Goal: Task Accomplishment & Management: Manage account settings

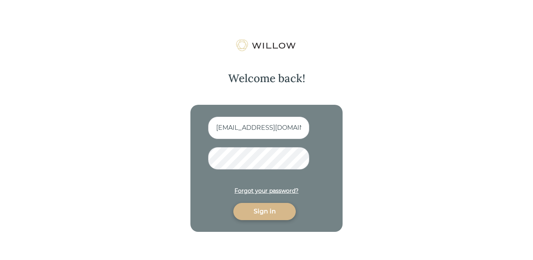
click at [254, 213] on div "Sign in" at bounding box center [264, 210] width 44 height 9
click at [269, 206] on div "Sign in" at bounding box center [264, 210] width 44 height 9
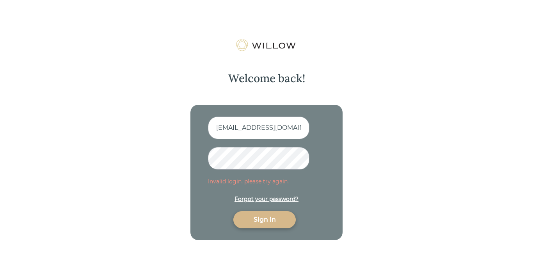
click at [269, 206] on form "[EMAIL_ADDRESS][DOMAIN_NAME] Invalid login, please try again. Forgot your passw…" at bounding box center [266, 172] width 117 height 112
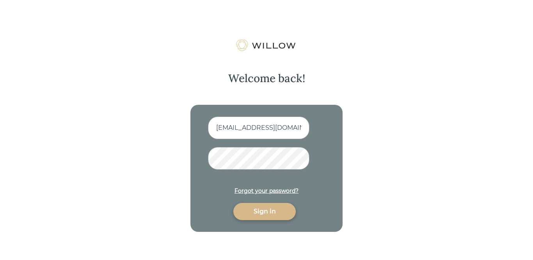
click at [265, 207] on div "Sign in" at bounding box center [264, 210] width 44 height 9
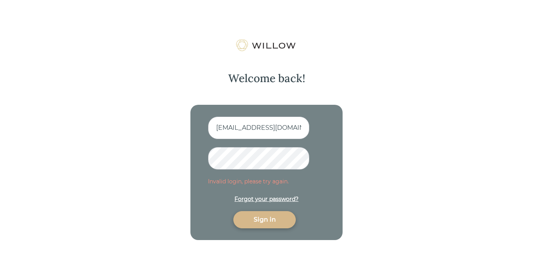
click at [265, 208] on form "[EMAIL_ADDRESS][DOMAIN_NAME] Invalid login, please try again. Forgot your passw…" at bounding box center [266, 172] width 117 height 112
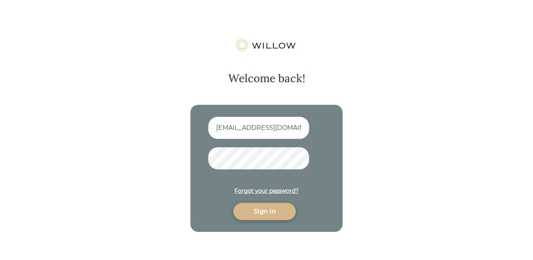
click at [267, 190] on div "Forgot your password?" at bounding box center [267, 191] width 64 height 8
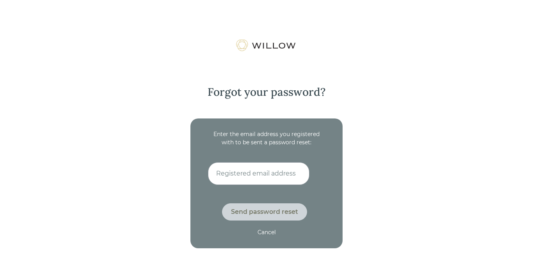
click at [267, 176] on input at bounding box center [258, 173] width 101 height 23
type input "[EMAIL_ADDRESS][DOMAIN_NAME]"
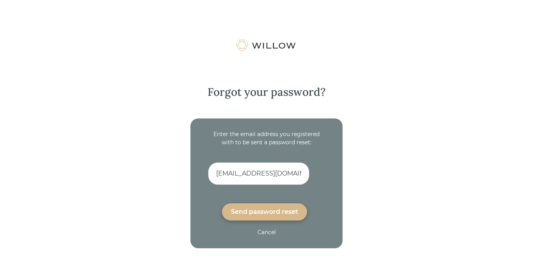
click at [271, 215] on div "Send password reset" at bounding box center [264, 211] width 67 height 9
click at [267, 213] on div "Send password reset" at bounding box center [264, 211] width 67 height 9
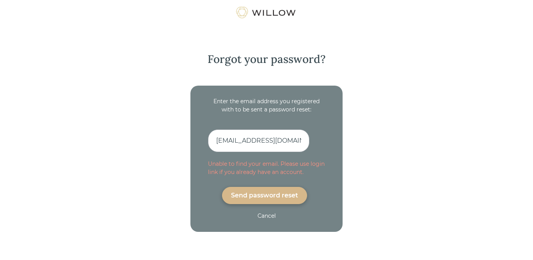
scroll to position [39, 0]
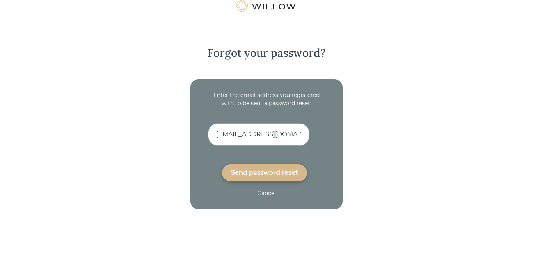
click at [265, 169] on div "Send password reset" at bounding box center [264, 172] width 67 height 9
click at [265, 170] on form "Enter the email address you registered with to be sent a password reset: [EMAIL…" at bounding box center [266, 144] width 117 height 106
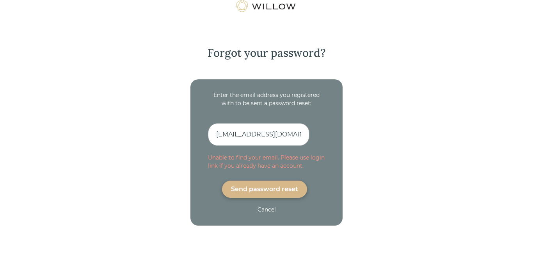
click at [269, 187] on div "Send password reset" at bounding box center [264, 188] width 67 height 9
click at [269, 188] on div "Send password reset" at bounding box center [264, 188] width 67 height 9
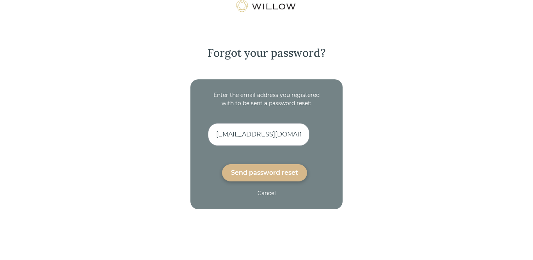
click at [265, 172] on div "Send password reset" at bounding box center [264, 172] width 67 height 9
click at [265, 172] on form "Enter the email address you registered with to be sent a password reset: [EMAIL…" at bounding box center [266, 144] width 117 height 106
click at [292, 136] on input "[EMAIL_ADDRESS][DOMAIN_NAME]" at bounding box center [258, 134] width 101 height 23
click at [271, 177] on div "Send password reset" at bounding box center [264, 172] width 67 height 9
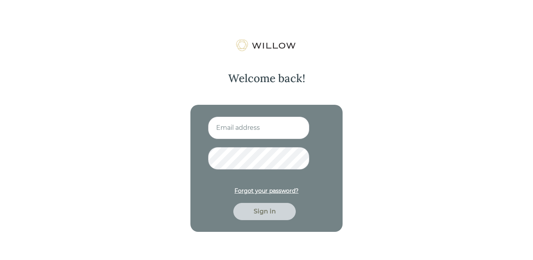
click at [256, 132] on input at bounding box center [258, 127] width 101 height 23
type input "[EMAIL_ADDRESS][DOMAIN_NAME]"
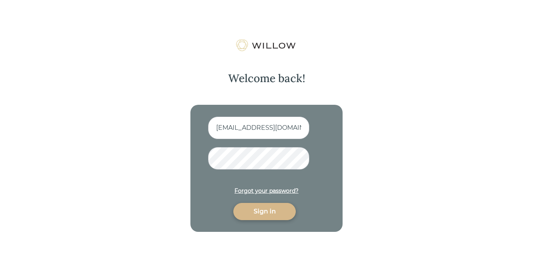
click at [257, 208] on div "Sign in" at bounding box center [264, 210] width 44 height 9
click at [254, 213] on div "Sign in" at bounding box center [264, 210] width 44 height 9
click at [259, 193] on div "Forgot your password?" at bounding box center [267, 191] width 64 height 8
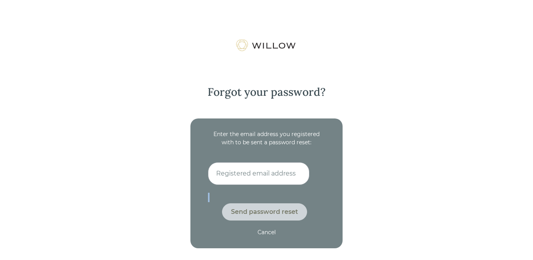
click at [259, 193] on form "Enter the email address you registered with to be sent a password reset: Send p…" at bounding box center [266, 183] width 117 height 106
click at [279, 171] on input at bounding box center [258, 173] width 101 height 23
type input "[EMAIL_ADDRESS][DOMAIN_NAME]"
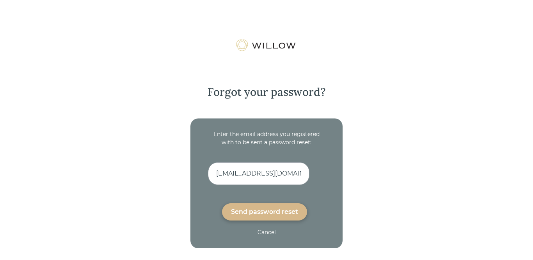
click at [265, 230] on div "Cancel" at bounding box center [267, 232] width 18 height 8
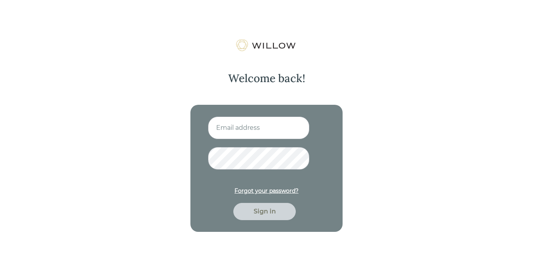
type input "[EMAIL_ADDRESS][DOMAIN_NAME]"
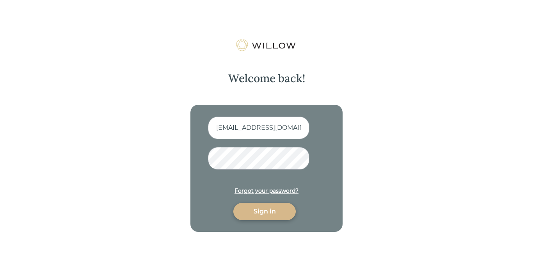
click at [263, 212] on div "Sign in" at bounding box center [264, 210] width 44 height 9
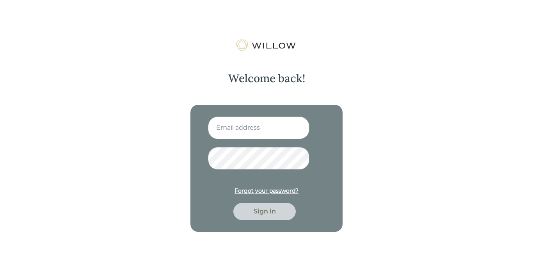
type input "[EMAIL_ADDRESS][DOMAIN_NAME]"
